Goal: Task Accomplishment & Management: Use online tool/utility

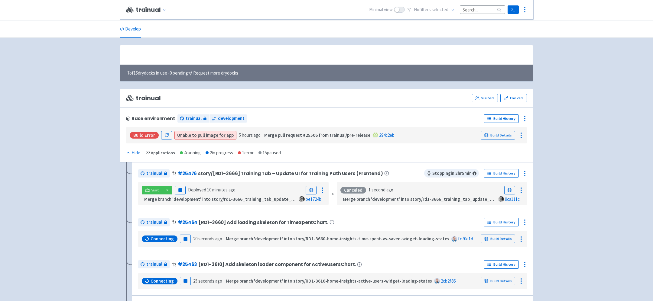
scroll to position [127, 0]
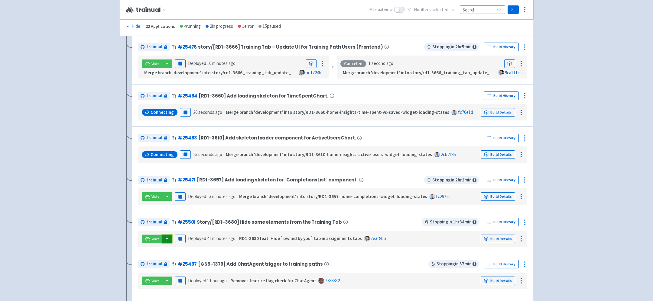
click at [168, 238] on button "button" at bounding box center [167, 239] width 10 height 8
click at [178, 249] on link "trainual (admin)" at bounding box center [190, 251] width 57 height 9
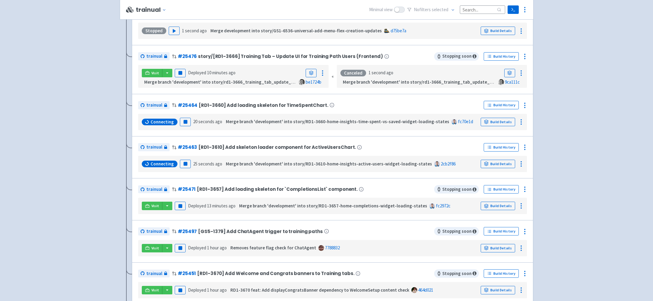
scroll to position [0, 0]
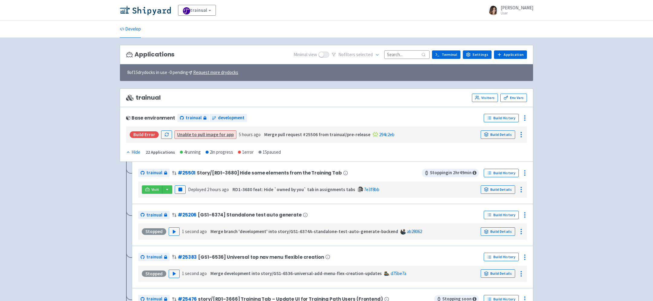
click at [404, 56] on input at bounding box center [406, 54] width 45 height 8
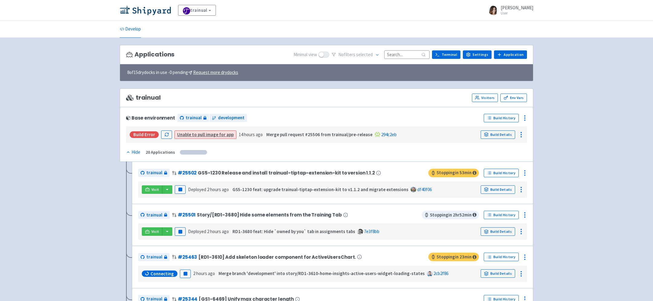
click at [399, 54] on input at bounding box center [406, 54] width 45 height 8
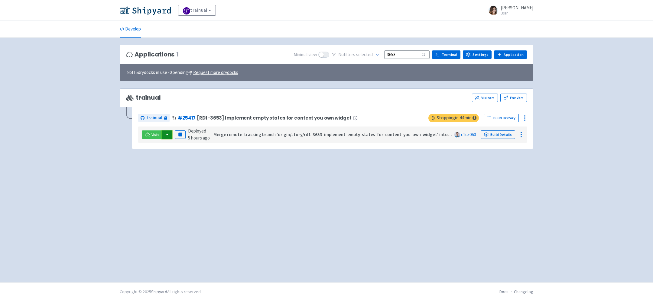
click at [166, 133] on button "button" at bounding box center [167, 135] width 10 height 8
click at [193, 147] on link "trainual (admin)" at bounding box center [190, 146] width 57 height 9
click at [415, 52] on input "3653" at bounding box center [406, 54] width 45 height 8
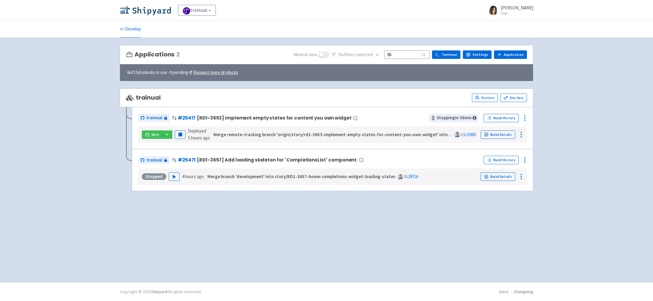
type input "3"
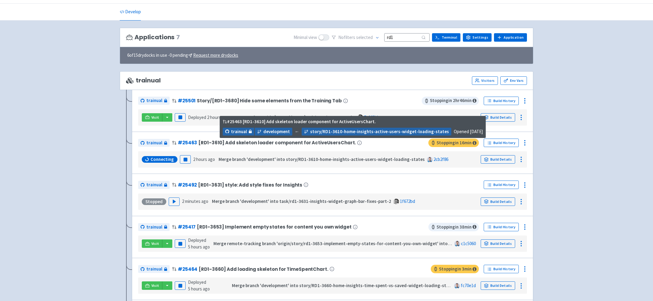
scroll to position [18, 0]
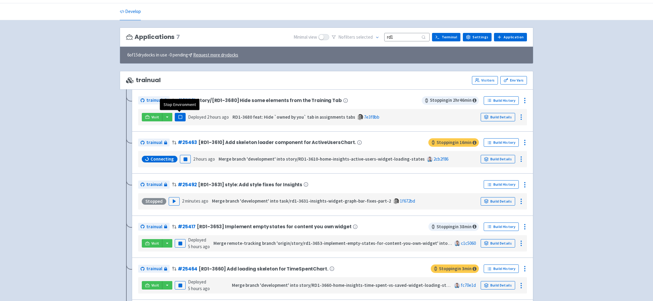
type input "rd1"
click at [182, 116] on button "Pause" at bounding box center [180, 117] width 11 height 8
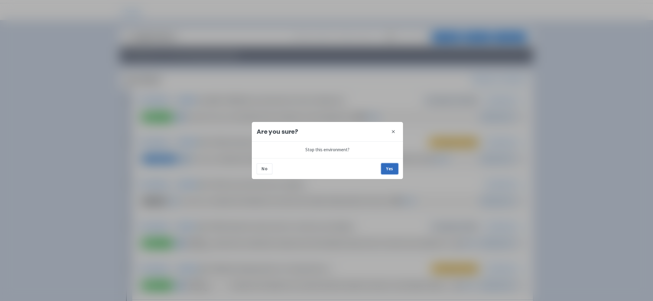
click at [391, 167] on button "Yes" at bounding box center [389, 169] width 17 height 11
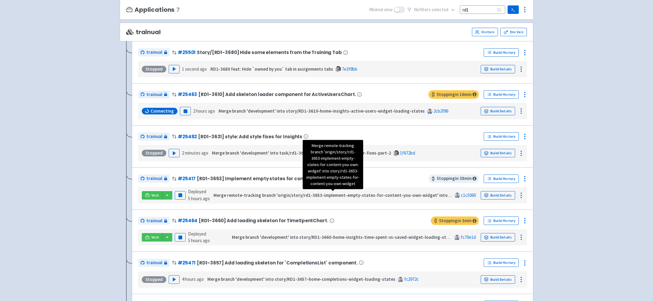
scroll to position [72, 0]
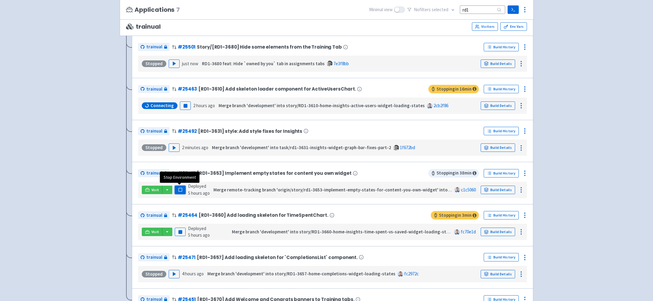
click at [181, 190] on rect "button" at bounding box center [179, 189] width 3 height 3
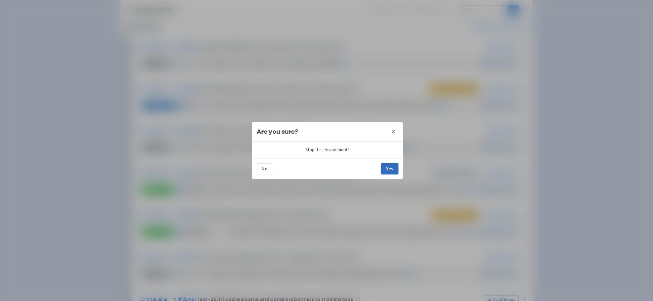
click at [391, 167] on button "Yes" at bounding box center [389, 169] width 17 height 11
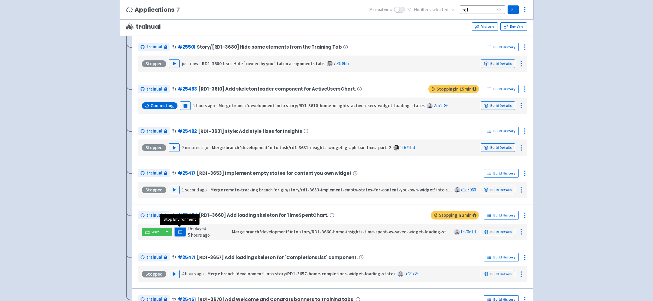
click at [182, 234] on button "Pause" at bounding box center [180, 232] width 11 height 8
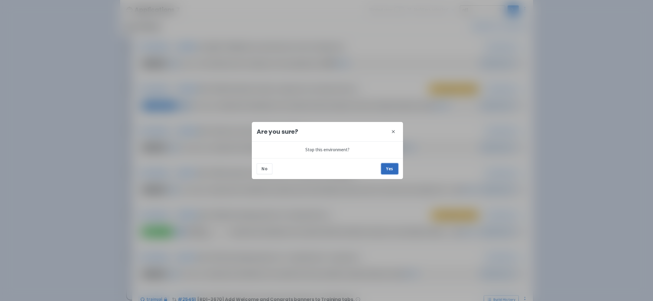
click at [388, 165] on button "Yes" at bounding box center [389, 169] width 17 height 11
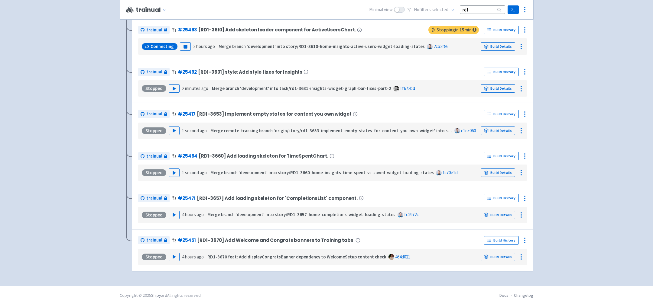
scroll to position [133, 0]
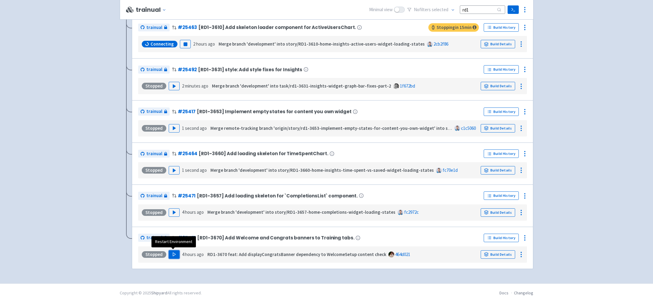
click at [174, 252] on icon "button" at bounding box center [174, 254] width 5 height 5
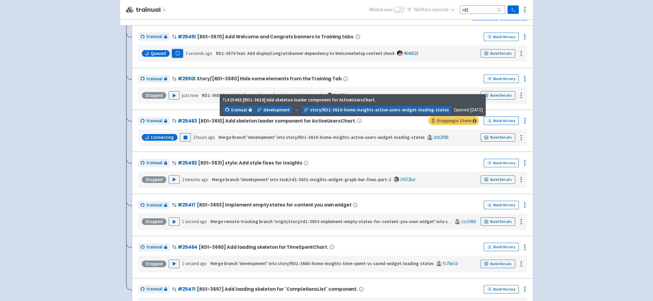
scroll to position [83, 0]
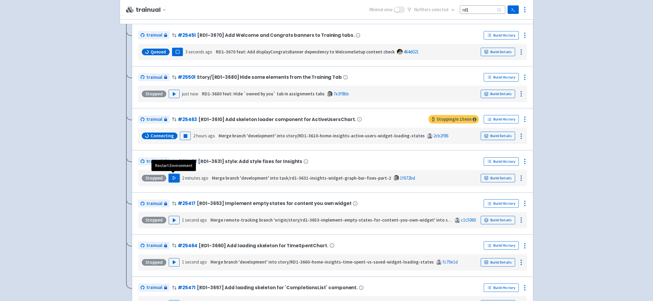
click at [173, 177] on icon "button" at bounding box center [174, 178] width 5 height 5
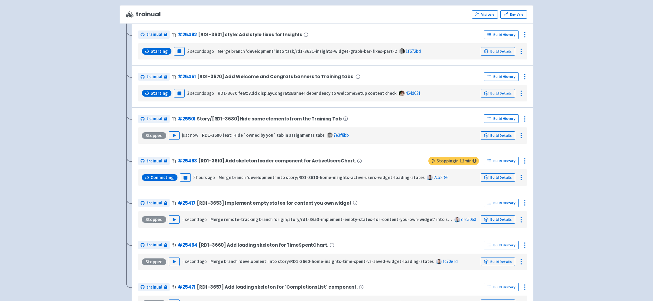
scroll to position [0, 0]
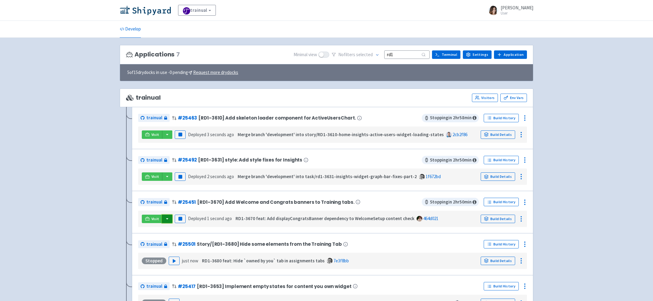
click at [168, 216] on button "button" at bounding box center [167, 219] width 10 height 8
click at [187, 232] on link "trainual (admin)" at bounding box center [190, 231] width 57 height 9
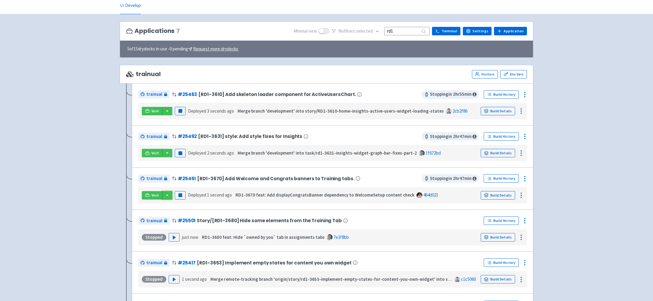
scroll to position [23, 0]
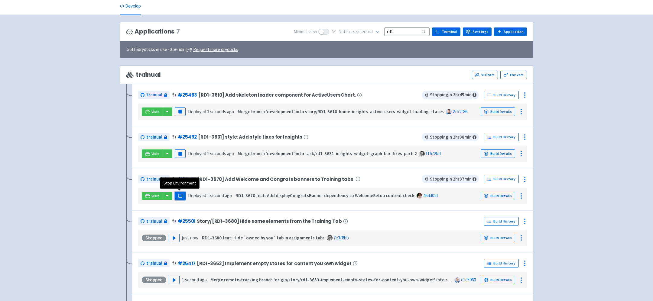
click at [181, 196] on rect "button" at bounding box center [179, 195] width 3 height 3
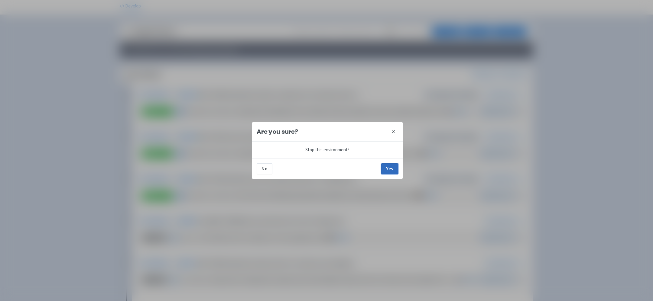
click at [387, 166] on button "Yes" at bounding box center [389, 169] width 17 height 11
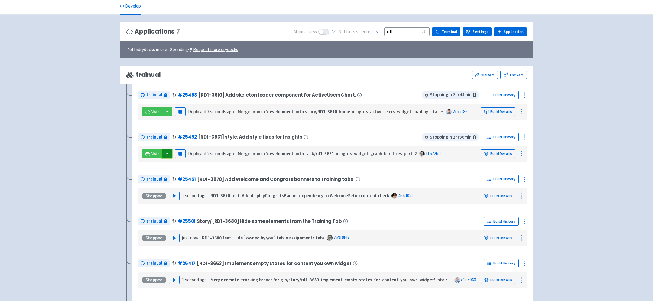
click at [167, 150] on button "button" at bounding box center [167, 154] width 10 height 8
click at [185, 167] on link "trainual (admin)" at bounding box center [190, 165] width 57 height 9
